Goal: Information Seeking & Learning: Learn about a topic

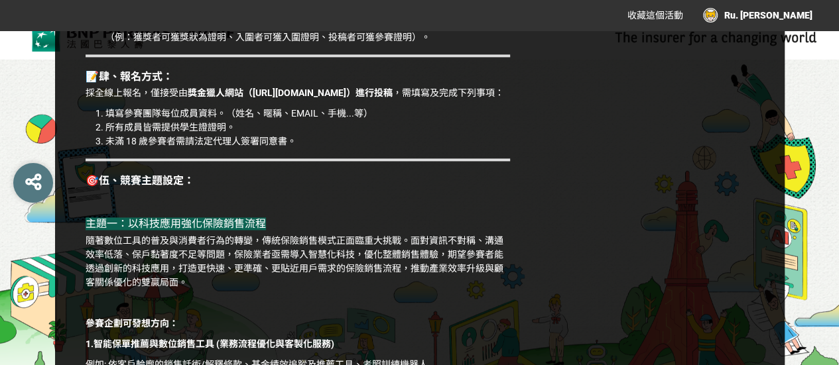
scroll to position [884, 0]
click at [509, 264] on p "隨著數位工具的普及與消費者行為的轉變，傳統保險銷售模式正面臨重大挑戰。面對資訊不對稱、溝通效率低落、保戶黏著度不足等問題，保險業者亟需導入智慧化科技，優化整體…" at bounding box center [298, 262] width 424 height 56
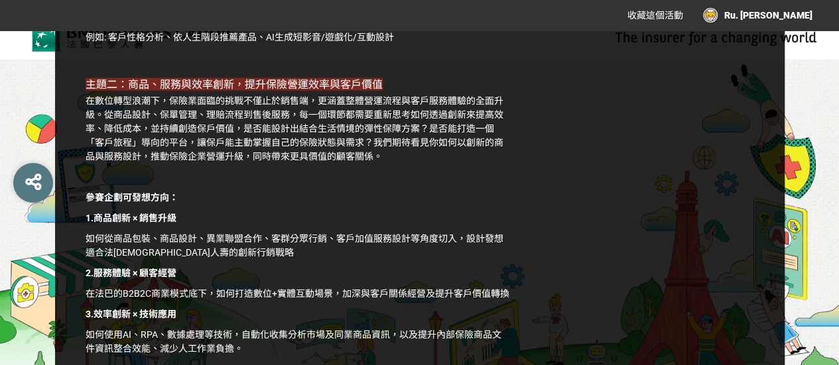
scroll to position [1326, 0]
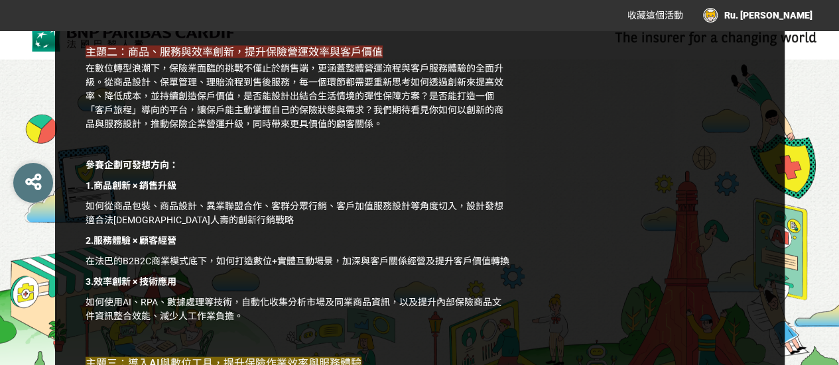
click at [238, 92] on p "在數位轉型浪潮下，保險業面臨的挑戰不僅止於銷售端，更涵蓋整體營運流程與客戶服務體驗的全面升級。從商品設計、保單管理、理賠流程到售後服務，每一個環節都需要重新思…" at bounding box center [298, 97] width 424 height 70
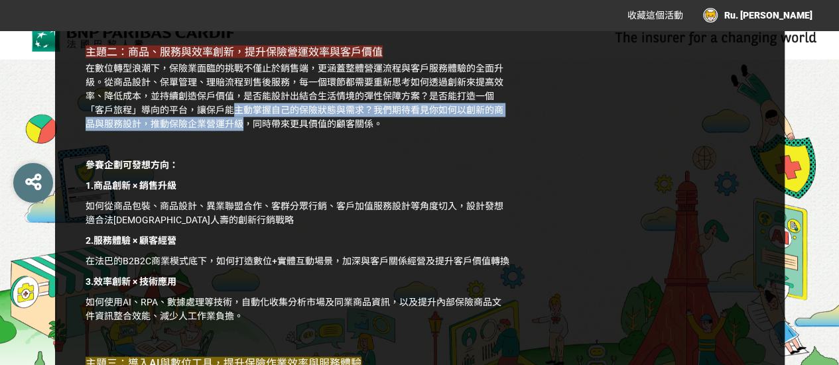
drag, startPoint x: 231, startPoint y: 129, endPoint x: 243, endPoint y: 138, distance: 14.7
click at [243, 131] on p "在數位轉型浪潮下，保險業面臨的挑戰不僅止於銷售端，更涵蓋整體營運流程與客戶服務體驗的全面升級。從商品設計、保單管理、理賠流程到售後服務，每一個環節都需要重新思…" at bounding box center [298, 97] width 424 height 70
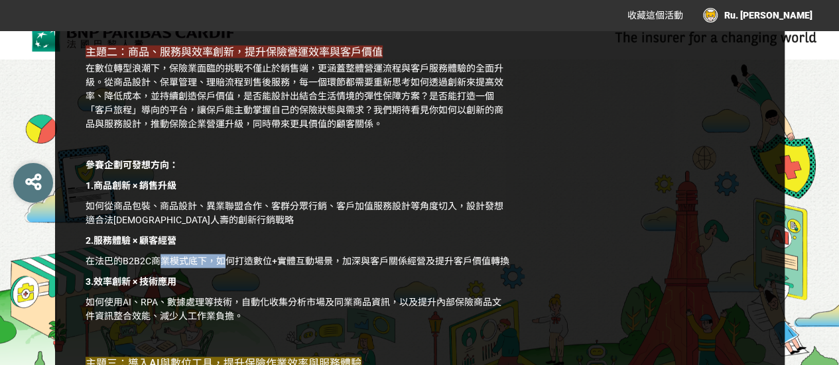
drag, startPoint x: 162, startPoint y: 272, endPoint x: 227, endPoint y: 270, distance: 64.3
click at [227, 269] on p "在法巴的B2B2C商業模式底下，如何打造數位+實體互動場景，加深與客戶關係經營及提升客戶價值轉換" at bounding box center [298, 262] width 424 height 14
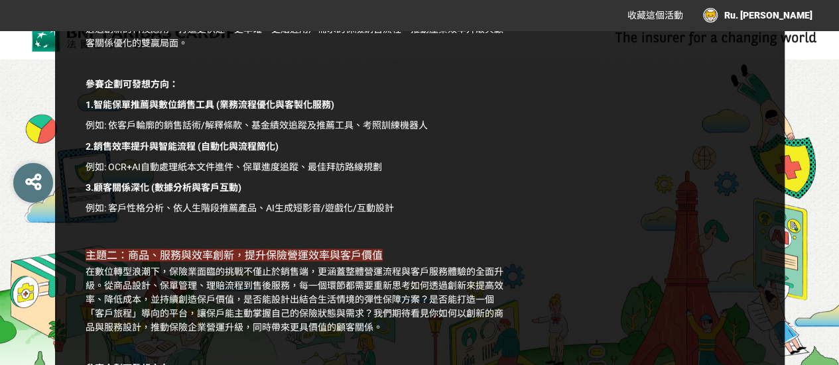
scroll to position [1105, 0]
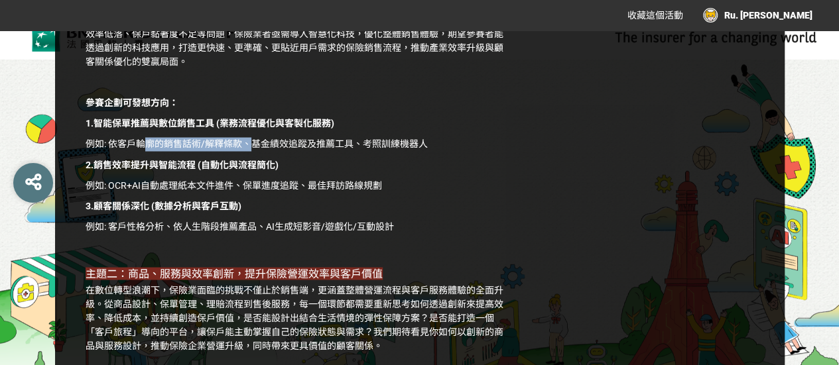
drag, startPoint x: 142, startPoint y: 153, endPoint x: 248, endPoint y: 155, distance: 106.1
click at [248, 151] on p "例如: 依客戶輪廓的銷售話術/解釋條款、基金績效追蹤及推薦工具、考照訓練機器人" at bounding box center [298, 144] width 424 height 14
click at [115, 192] on p "例如: OCR+AI自動處理紙本文件進件、保單進度追蹤、最佳拜訪路線規劃" at bounding box center [298, 185] width 424 height 14
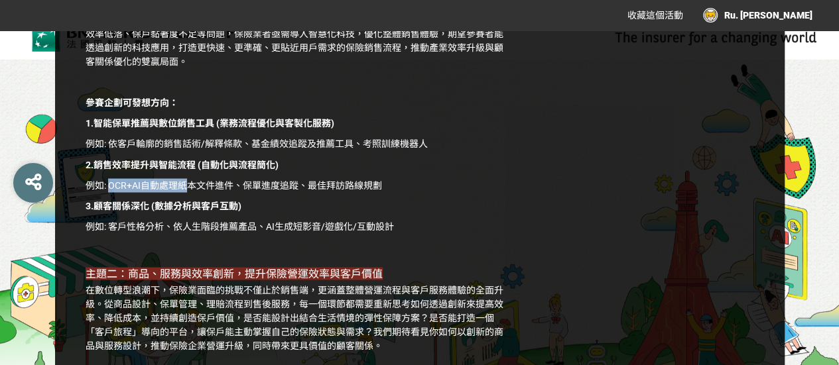
drag, startPoint x: 115, startPoint y: 199, endPoint x: 174, endPoint y: 201, distance: 59.0
click at [174, 192] on p "例如: OCR+AI自動處理紙本文件進件、保單進度追蹤、最佳拜訪路線規劃" at bounding box center [298, 185] width 424 height 14
drag, startPoint x: 174, startPoint y: 201, endPoint x: 195, endPoint y: 202, distance: 21.2
click at [195, 192] on p "例如: OCR+AI自動處理紙本文件進件、保單進度追蹤、最佳拜訪路線規劃" at bounding box center [298, 185] width 424 height 14
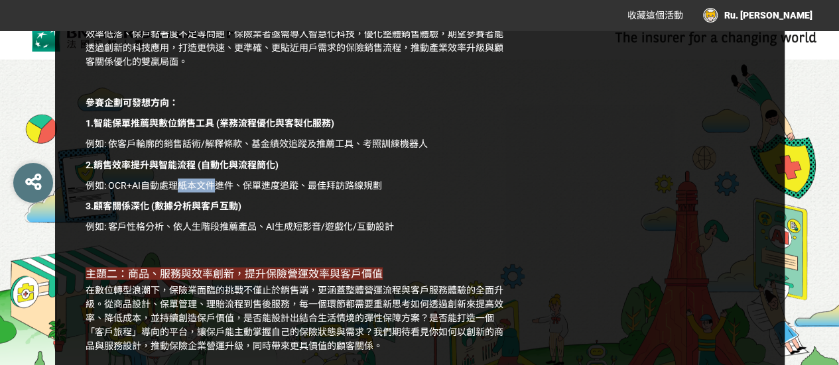
click at [195, 192] on p "例如: OCR+AI自動處理紙本文件進件、保單進度追蹤、最佳拜訪路線規劃" at bounding box center [298, 185] width 424 height 14
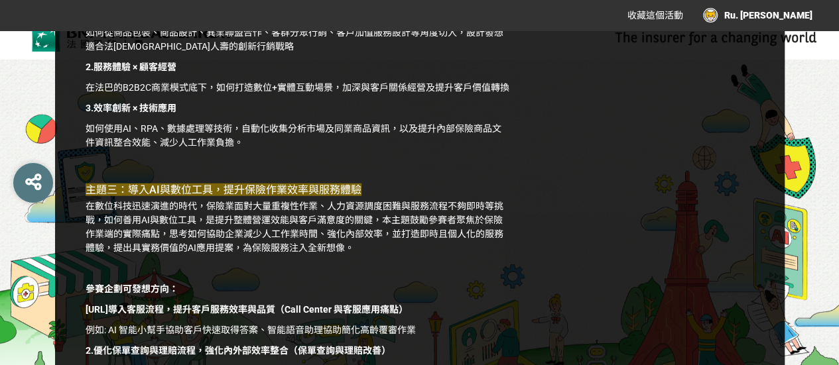
scroll to position [1436, 0]
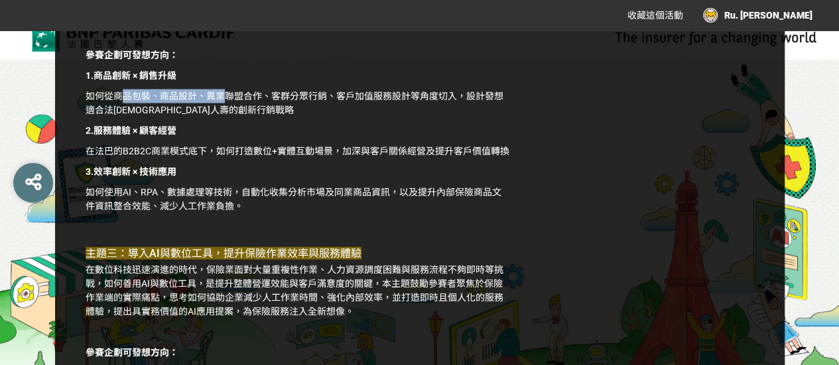
drag, startPoint x: 126, startPoint y: 109, endPoint x: 223, endPoint y: 111, distance: 96.8
click at [223, 111] on p "如何從商品包裝、商品設計、異業聯盟合作、客群分眾行銷、客戶加值服務設計等角度切入，設計發想適合法[DEMOGRAPHIC_DATA]人壽的創新行銷戰略" at bounding box center [298, 104] width 424 height 28
drag, startPoint x: 223, startPoint y: 111, endPoint x: 229, endPoint y: 115, distance: 7.7
click at [229, 115] on p "如何從商品包裝、商品設計、異業聯盟合作、客群分眾行銷、客戶加值服務設計等角度切入，設計發想適合法[DEMOGRAPHIC_DATA]人壽的創新行銷戰略" at bounding box center [298, 104] width 424 height 28
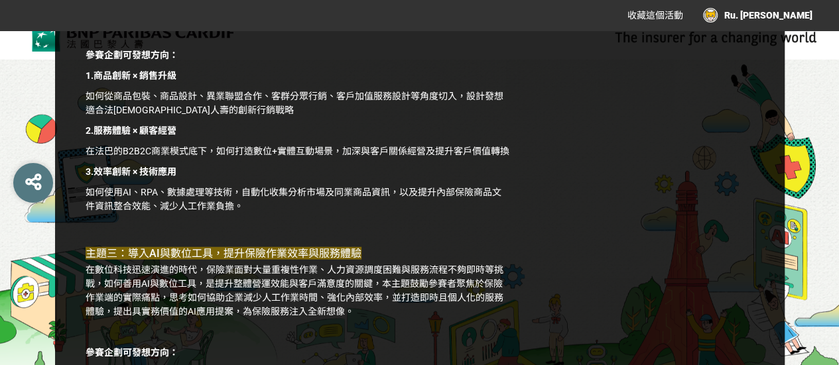
click at [229, 115] on p "如何從商品包裝、商品設計、異業聯盟合作、客群分眾行銷、客戶加值服務設計等角度切入，設計發想適合法[DEMOGRAPHIC_DATA]人壽的創新行銷戰略" at bounding box center [298, 104] width 424 height 28
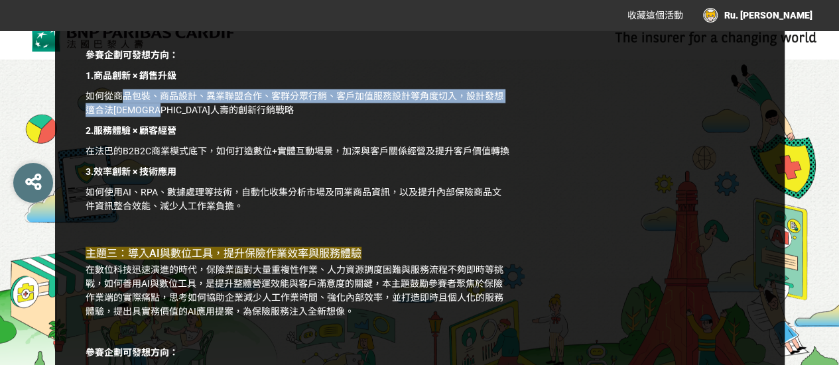
drag, startPoint x: 119, startPoint y: 110, endPoint x: 192, endPoint y: 119, distance: 72.8
click at [192, 117] on p "如何從商品包裝、商品設計、異業聯盟合作、客群分眾行銷、客戶加值服務設計等角度切入，設計發想適合法[DEMOGRAPHIC_DATA]人壽的創新行銷戰略" at bounding box center [298, 104] width 424 height 28
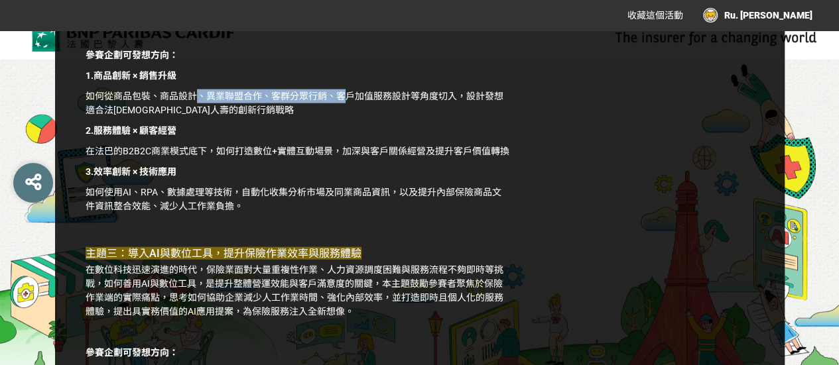
drag, startPoint x: 196, startPoint y: 111, endPoint x: 347, endPoint y: 112, distance: 150.5
click at [347, 112] on p "如何從商品包裝、商品設計、異業聯盟合作、客群分眾行銷、客戶加值服務設計等角度切入，設計發想適合法[DEMOGRAPHIC_DATA]人壽的創新行銷戰略" at bounding box center [298, 104] width 424 height 28
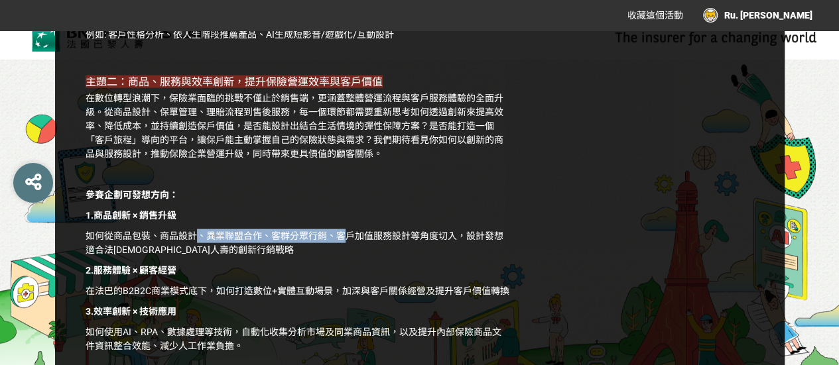
scroll to position [1326, 0]
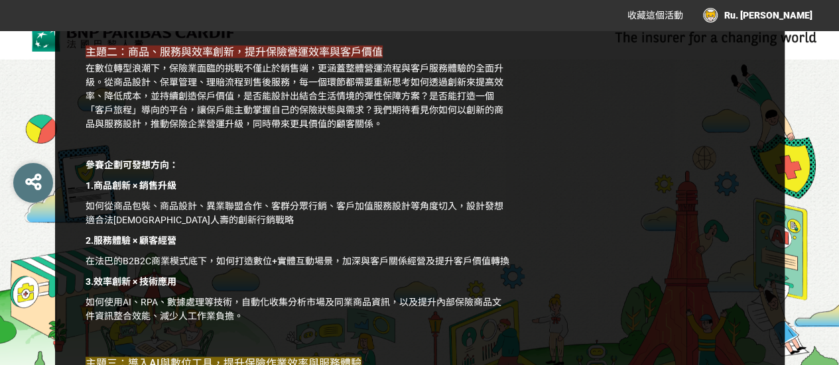
click at [138, 221] on p "如何從商品包裝、商品設計、異業聯盟合作、客群分眾行銷、客戶加值服務設計等角度切入，設計發想適合法[DEMOGRAPHIC_DATA]人壽的創新行銷戰略" at bounding box center [298, 214] width 424 height 28
drag, startPoint x: 108, startPoint y: 215, endPoint x: 130, endPoint y: 221, distance: 22.7
click at [130, 221] on p "如何從商品包裝、商品設計、異業聯盟合作、客群分眾行銷、客戶加值服務設計等角度切入，設計發想適合法[DEMOGRAPHIC_DATA]人壽的創新行銷戰略" at bounding box center [298, 214] width 424 height 28
drag, startPoint x: 130, startPoint y: 221, endPoint x: 179, endPoint y: 225, distance: 49.2
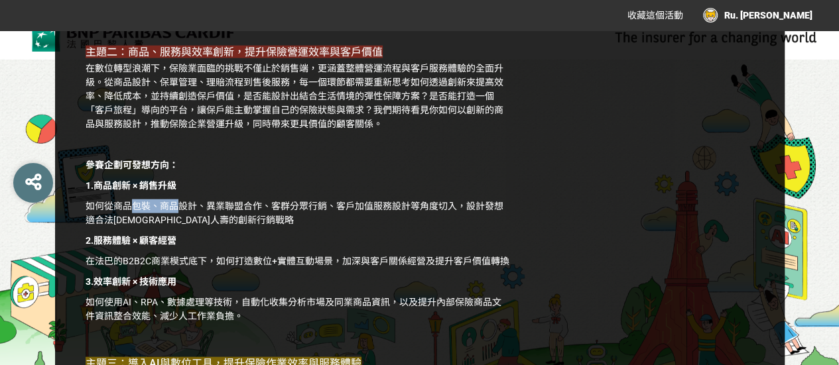
click at [179, 225] on p "如何從商品包裝、商品設計、異業聯盟合作、客群分眾行銷、客戶加值服務設計等角度切入，設計發想適合法[DEMOGRAPHIC_DATA]人壽的創新行銷戰略" at bounding box center [298, 214] width 424 height 28
drag, startPoint x: 96, startPoint y: 199, endPoint x: 176, endPoint y: 202, distance: 79.6
click at [176, 191] on strong "1.商品創新 × 銷售升級" at bounding box center [131, 185] width 91 height 11
copy strong "商品創新 × 銷售升級"
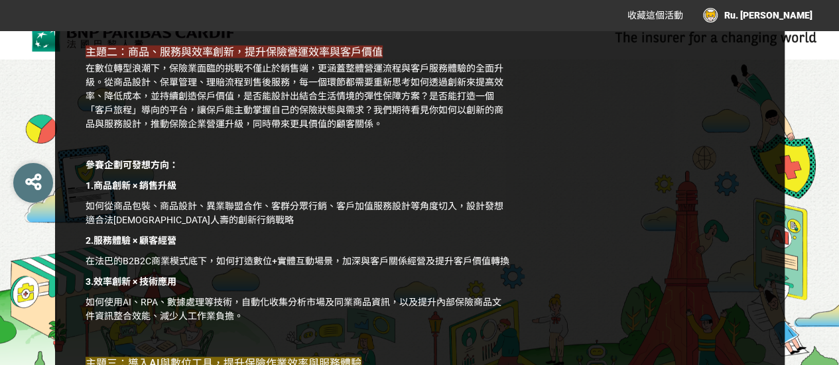
click at [97, 191] on strong "1.商品創新 × 銷售升級" at bounding box center [131, 185] width 91 height 11
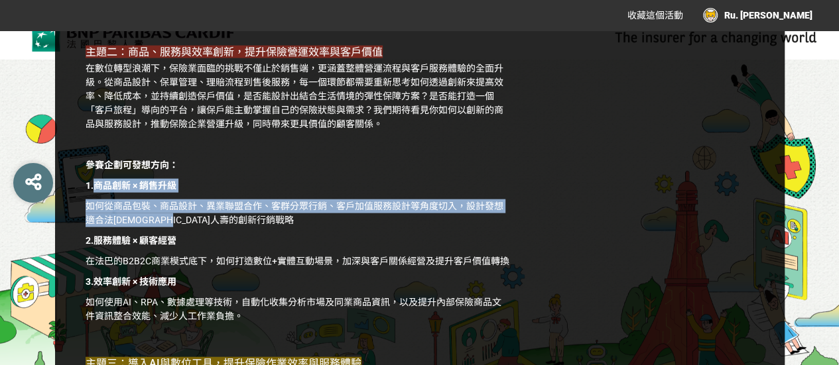
drag, startPoint x: 95, startPoint y: 199, endPoint x: 207, endPoint y: 231, distance: 116.7
copy div "商品創新 × 銷售升級 如何從商品包裝、商品設計、異業聯盟合作、客群分眾行銷、客戶加值服務設計等角度切入，設計發想適合法[DEMOGRAPHIC_DATA]人…"
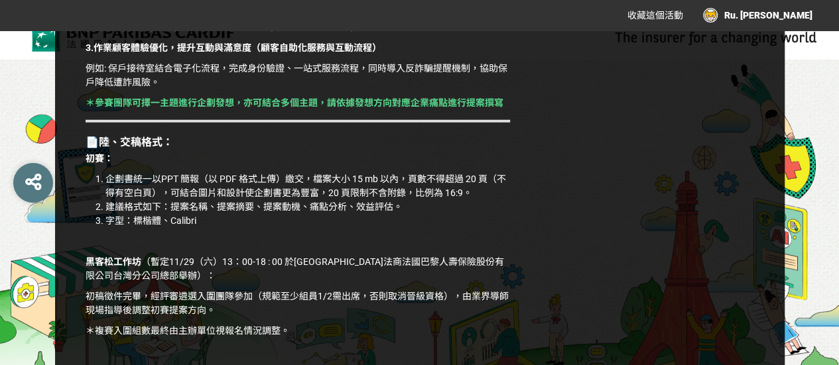
scroll to position [1878, 0]
